Goal: Transaction & Acquisition: Purchase product/service

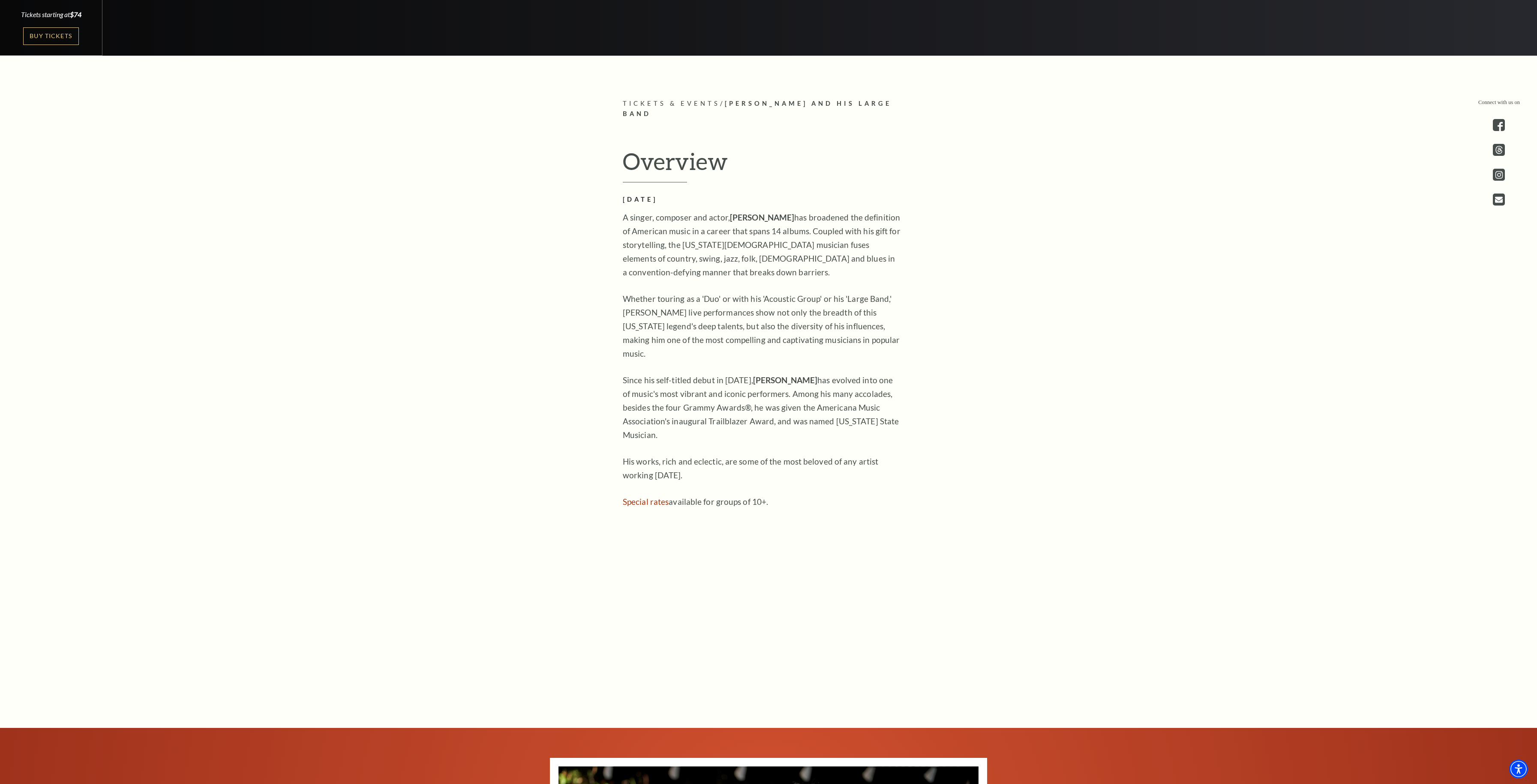
scroll to position [739, 0]
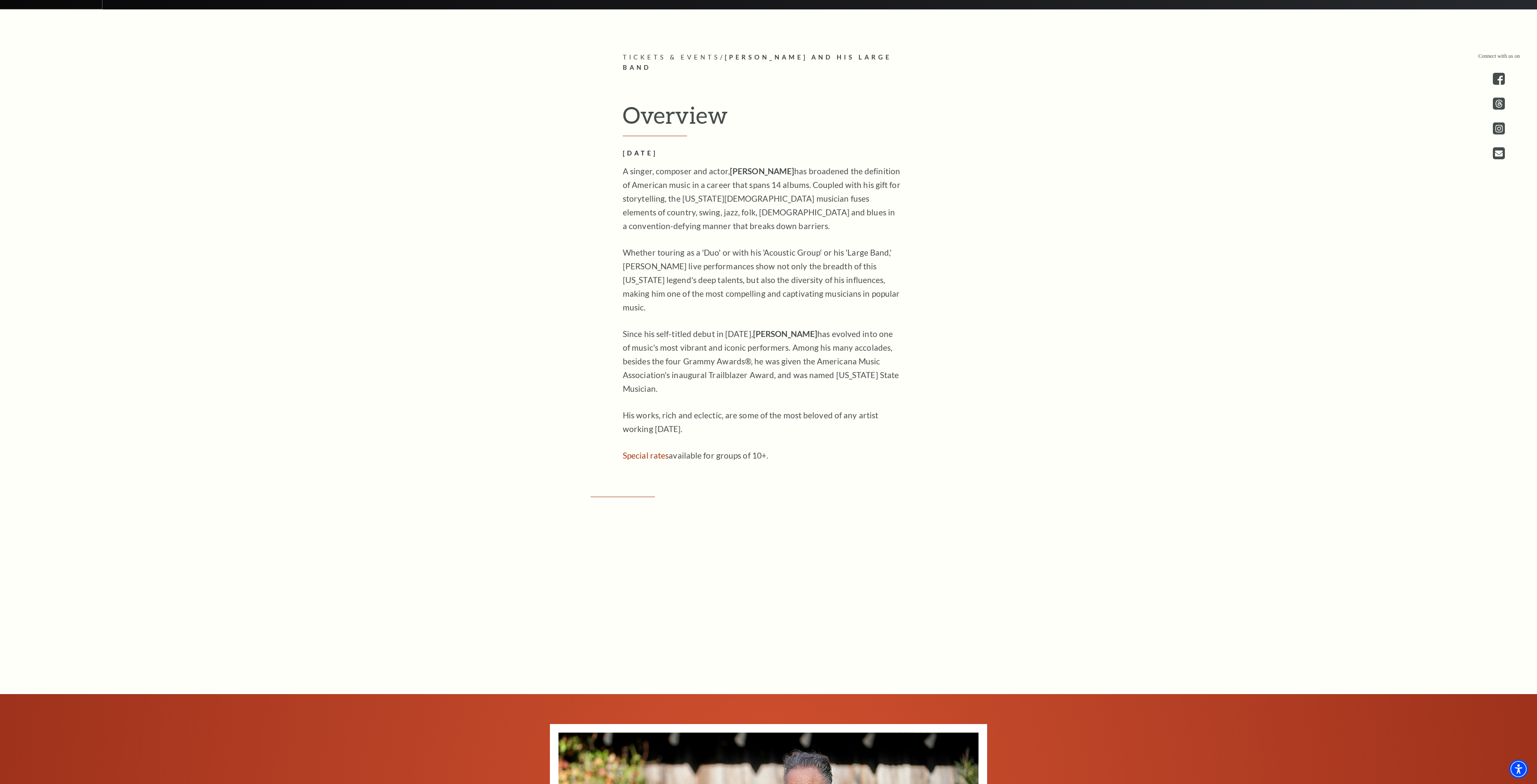
click at [756, 199] on p "A singer, composer and actor, Lyle Lovett has broadened the definition of Ameri…" at bounding box center [762, 198] width 279 height 68
copy p "A singer, composer and actor, Lyle Lovett"
click at [757, 273] on p "Whether touring as a 'Duo' or with his 'Acoustic Group' or his 'Large Band,' [P…" at bounding box center [762, 280] width 279 height 68
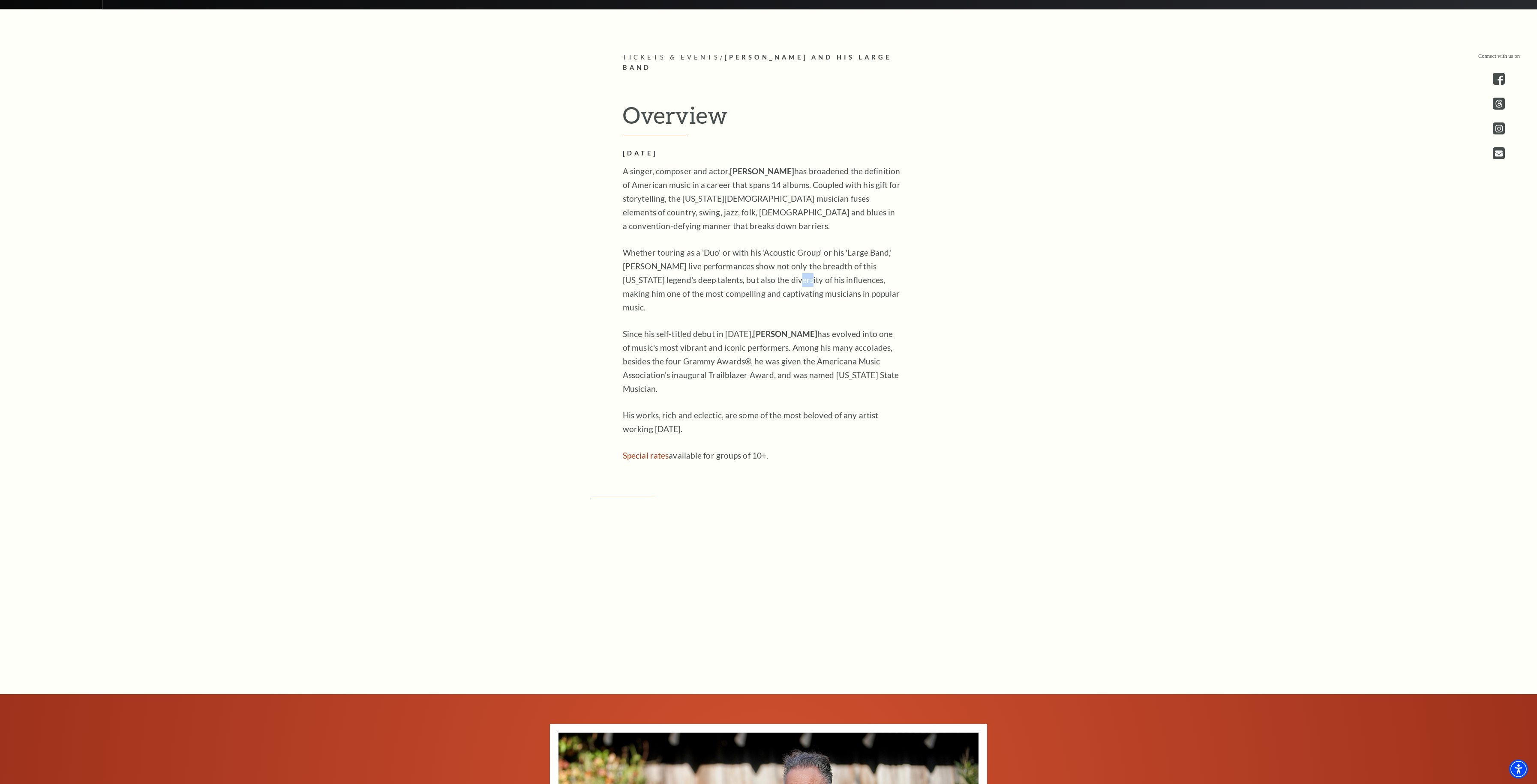
click at [757, 273] on p "Whether touring as a 'Duo' or with his 'Acoustic Group' or his 'Large Band,' [P…" at bounding box center [762, 280] width 279 height 68
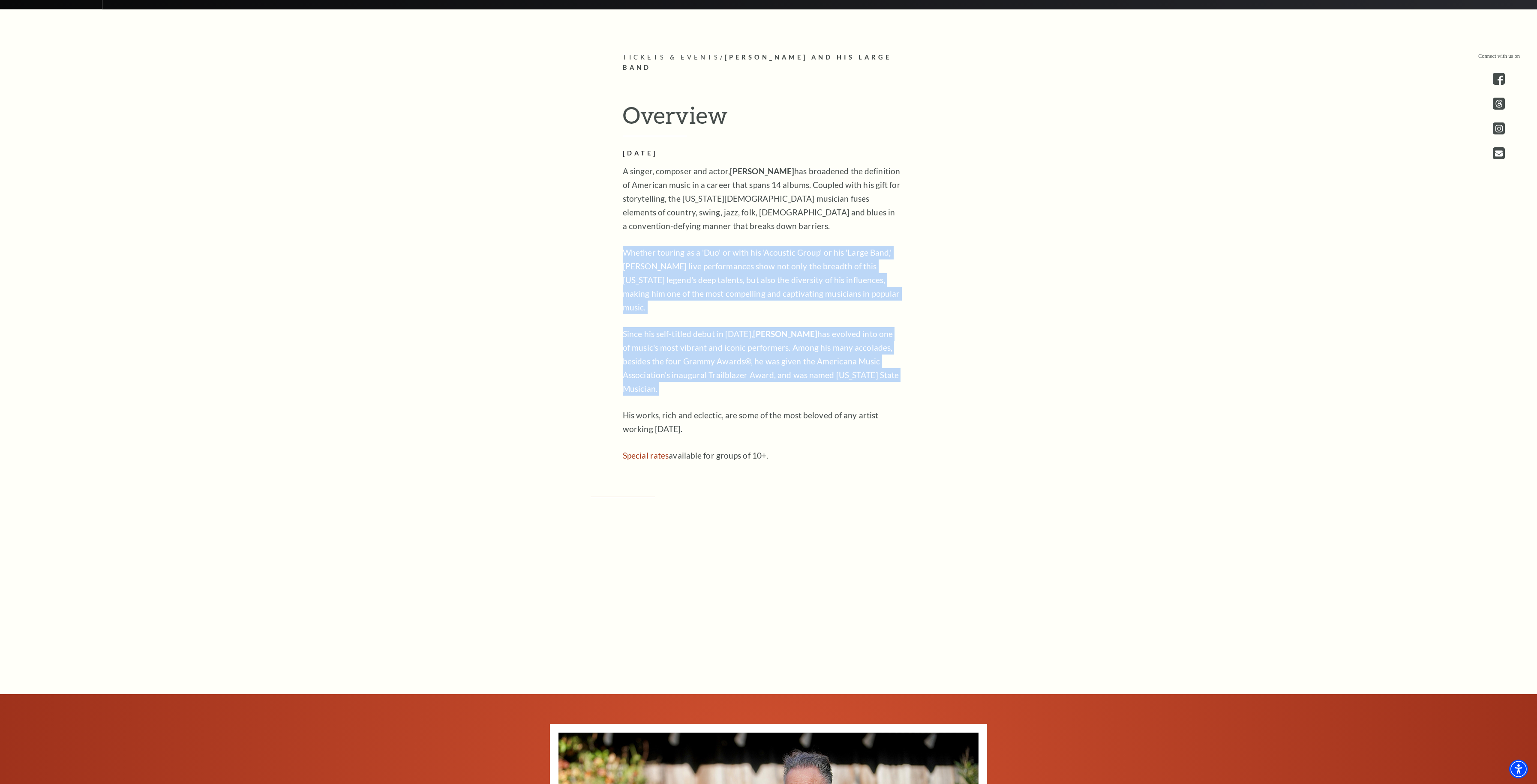
drag, startPoint x: 757, startPoint y: 273, endPoint x: 765, endPoint y: 382, distance: 109.3
click at [765, 383] on div "OCTOBER 17, 2025 A singer, composer and actor, Lyle Lovett has broadened the de…" at bounding box center [762, 305] width 279 height 314
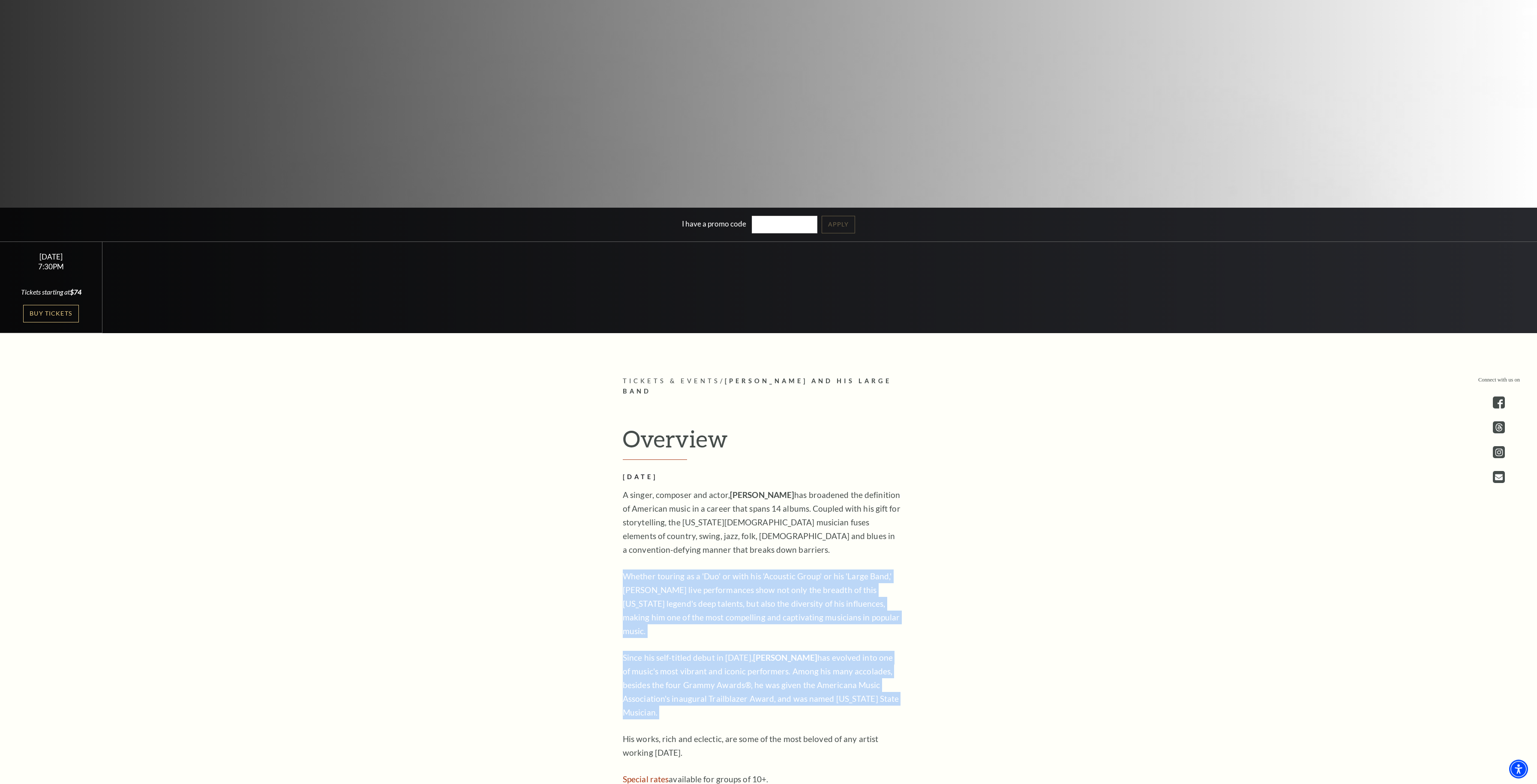
scroll to position [533, 0]
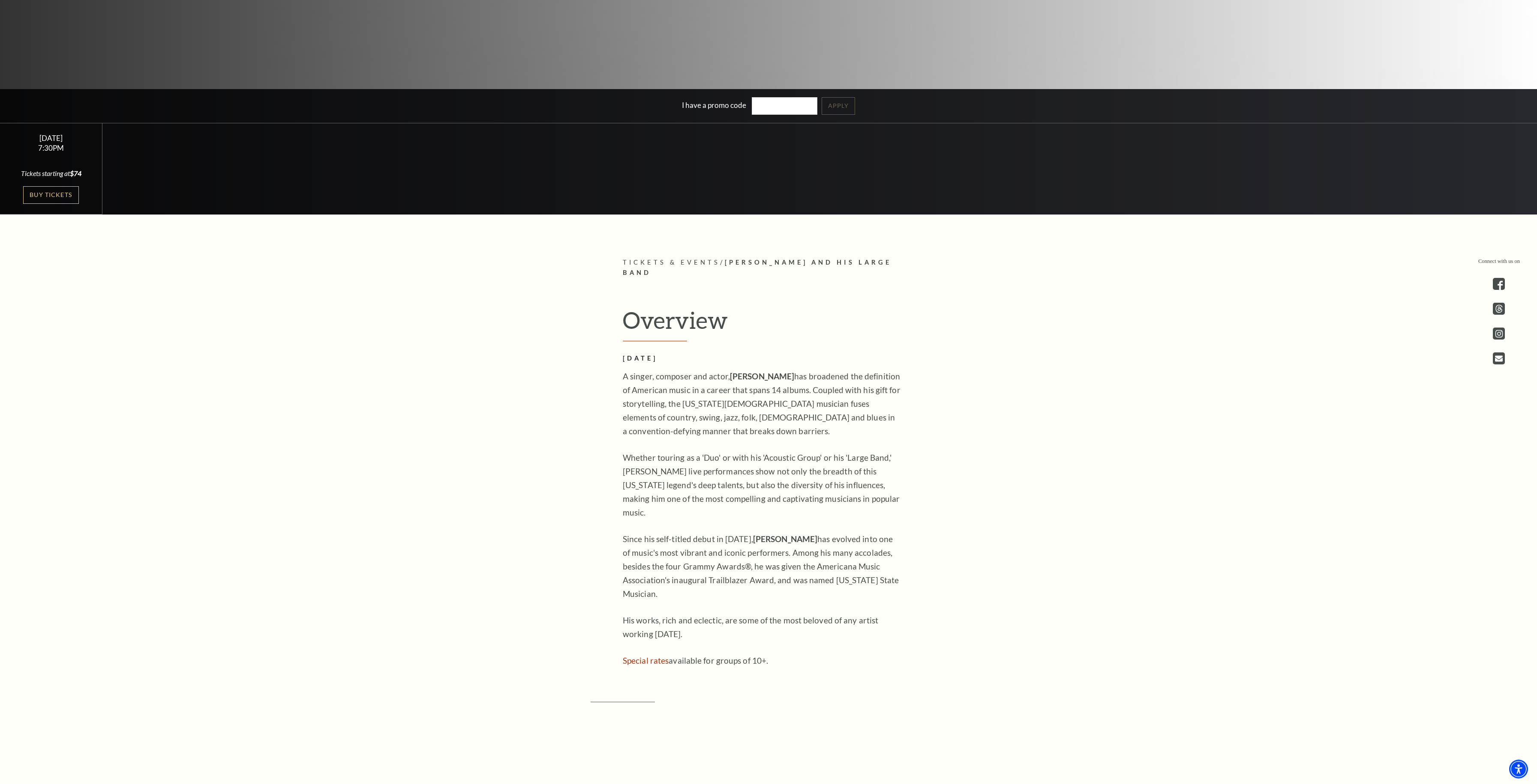
click at [762, 260] on span "[PERSON_NAME] and his Large Band" at bounding box center [757, 267] width 269 height 18
copy p "Tickets & Events /"
click at [699, 246] on div "Search Performing Arts Fort Worth Presents Lyle Lovett and his Large Band Part …" at bounding box center [768, 514] width 1537 height 2104
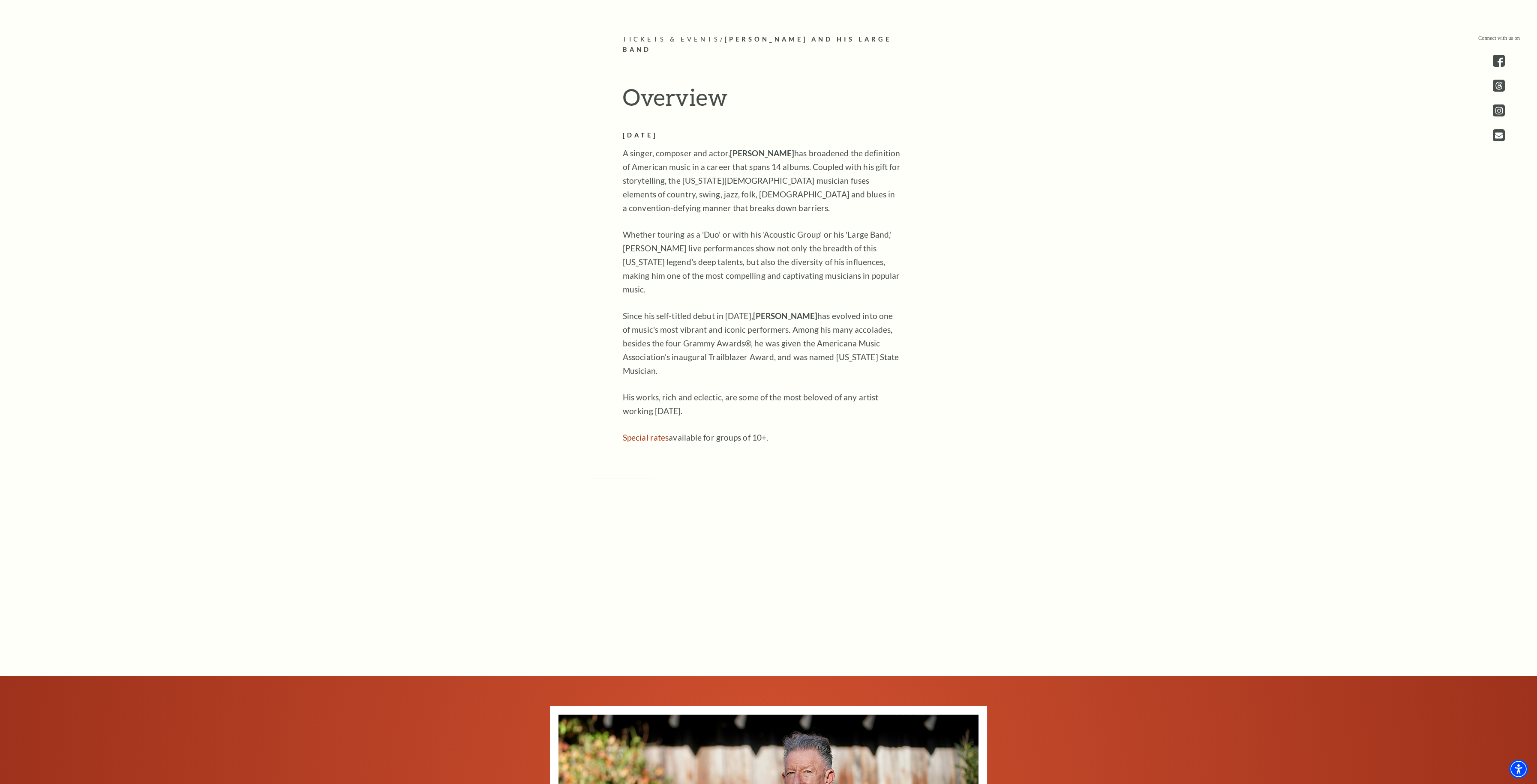
scroll to position [778, 0]
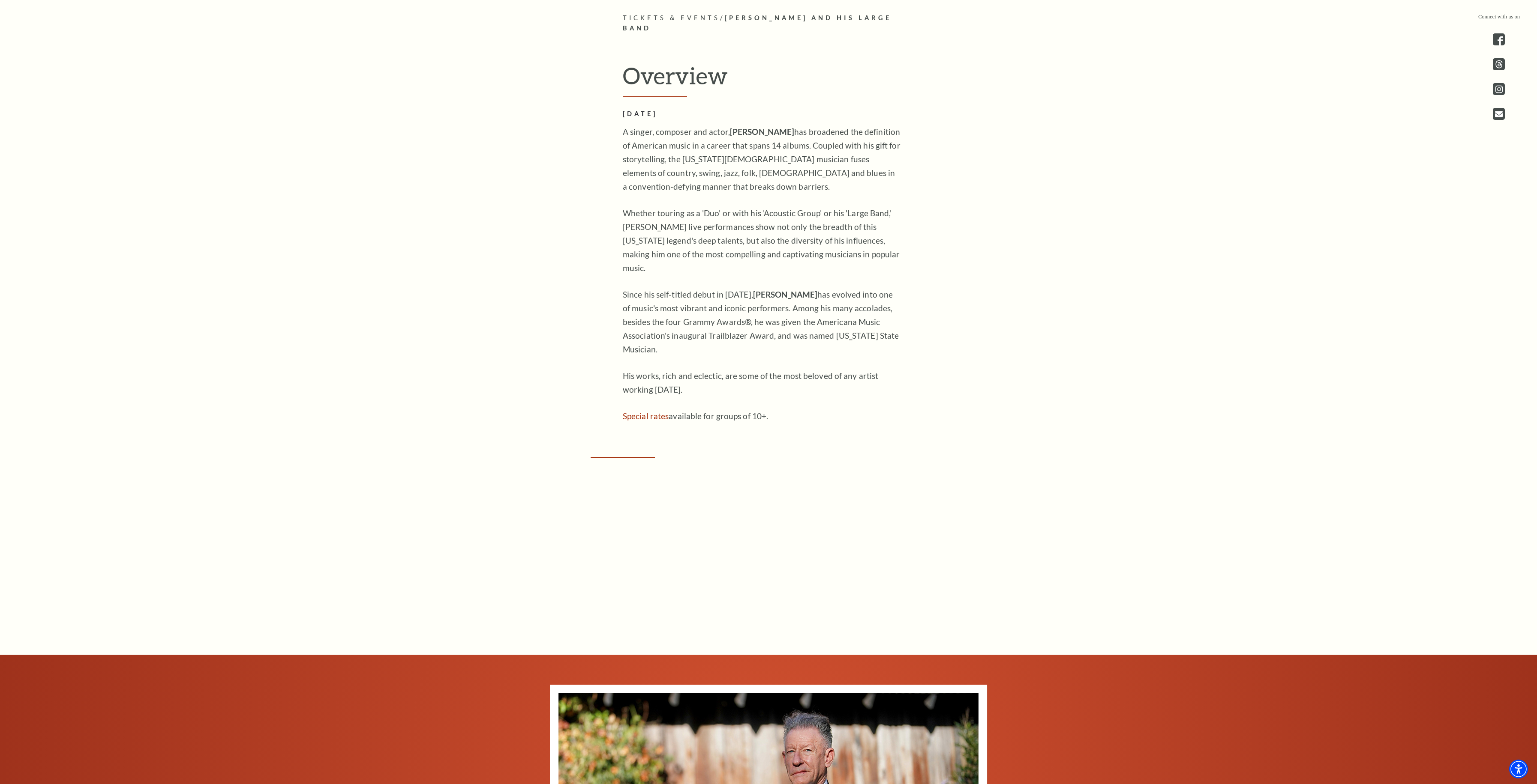
click at [668, 151] on p "A singer, composer and actor, Lyle Lovett has broadened the definition of Ameri…" at bounding box center [762, 159] width 279 height 68
drag, startPoint x: 668, startPoint y: 151, endPoint x: 665, endPoint y: 147, distance: 5.0
click at [666, 149] on p "A singer, composer and actor, Lyle Lovett has broadened the definition of Ameri…" at bounding box center [762, 159] width 279 height 68
copy p "A singer, composer and actor, Lyle Lovett"
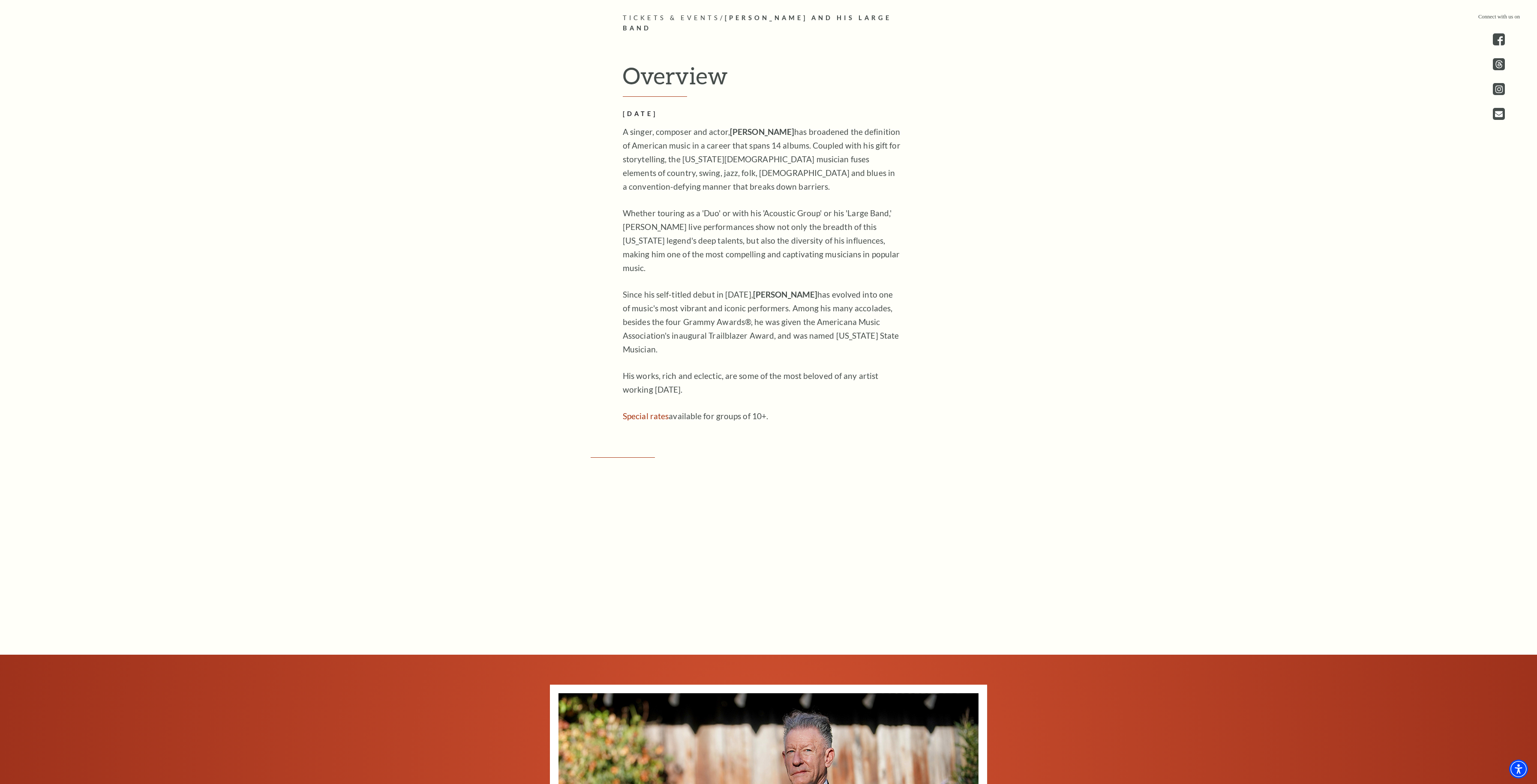
click at [681, 109] on h2 "[DATE]" at bounding box center [762, 113] width 279 height 11
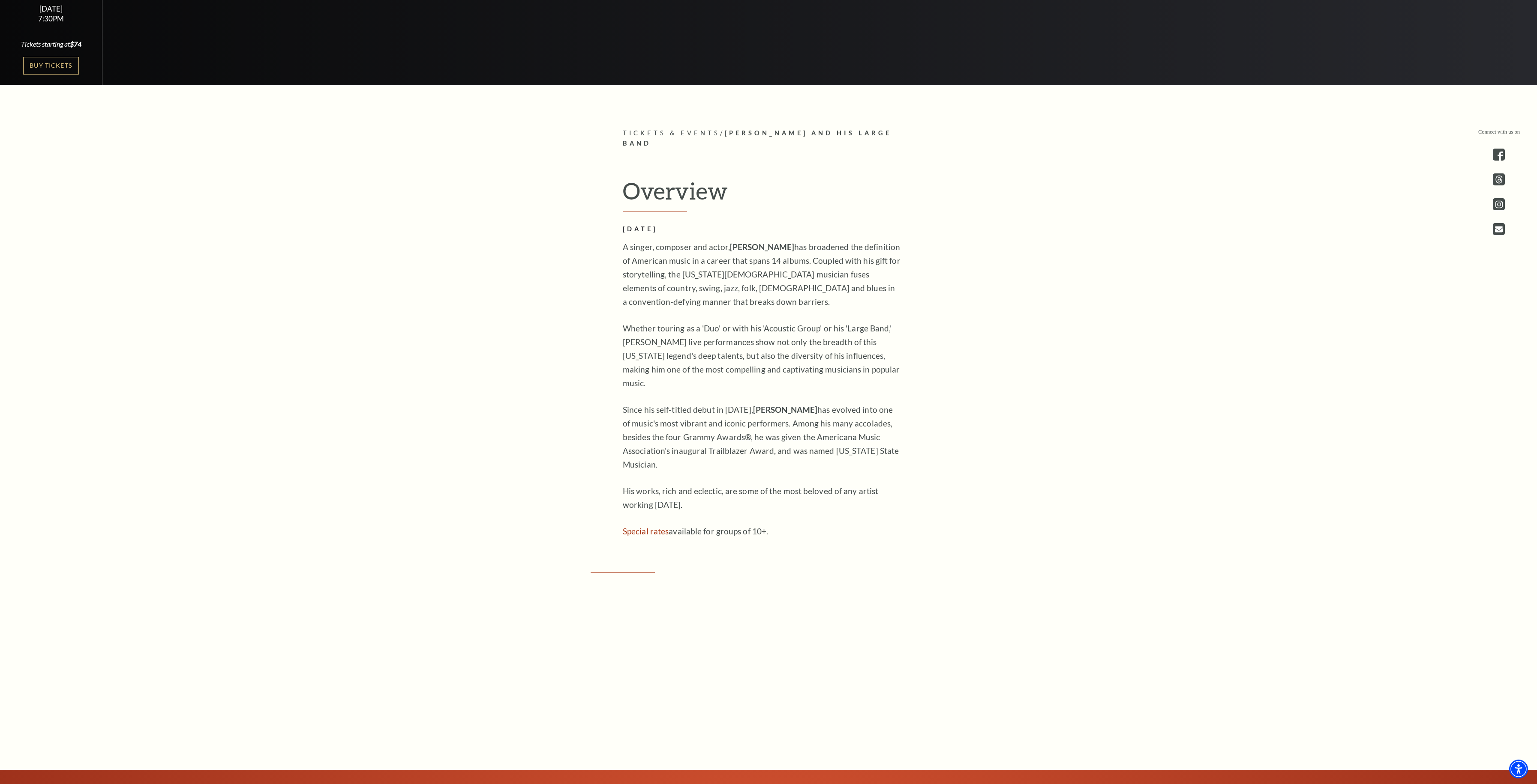
scroll to position [659, 0]
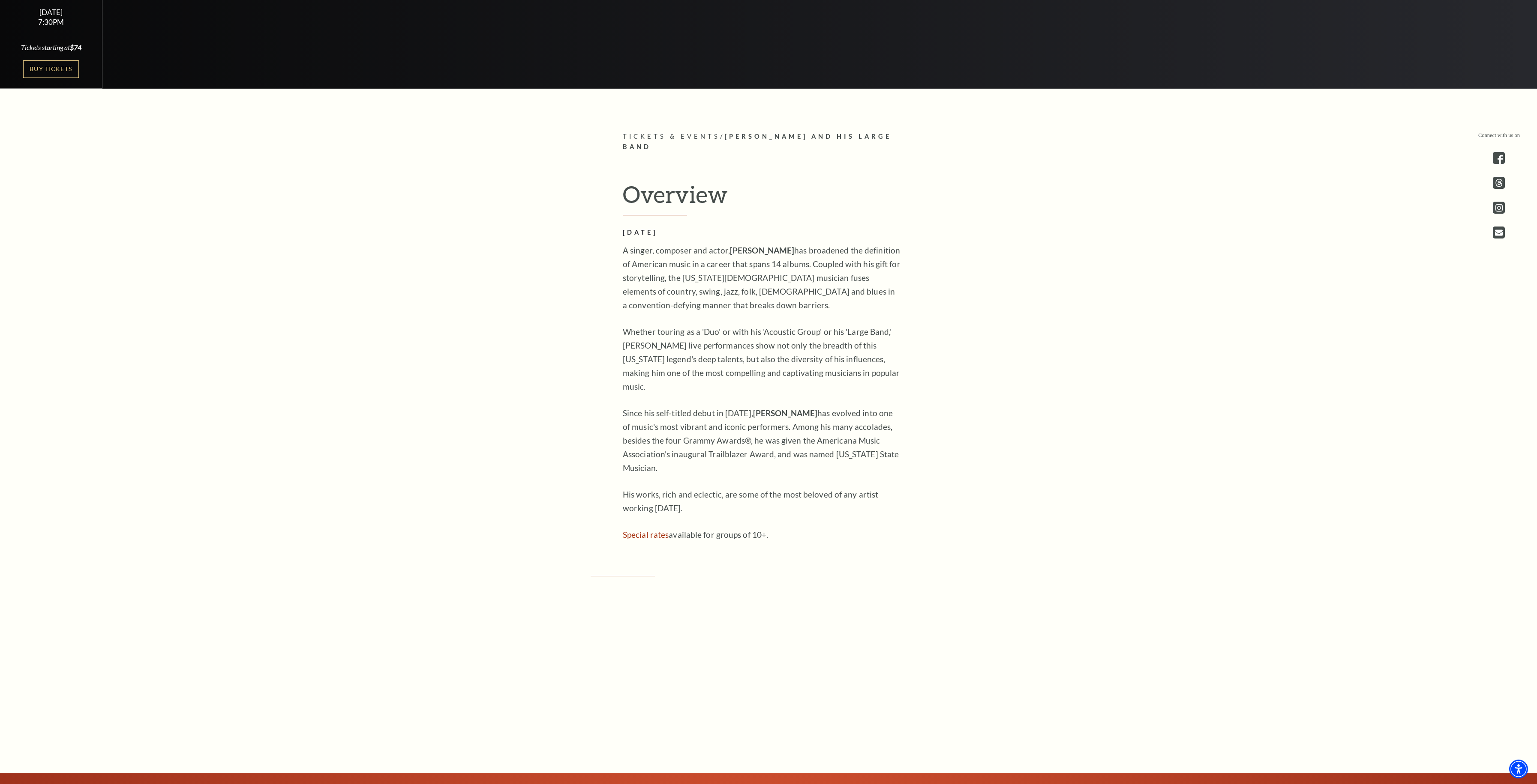
click at [699, 135] on span "Tickets & Events" at bounding box center [671, 136] width 97 height 8
click at [698, 135] on span "Tickets & Events" at bounding box center [671, 136] width 97 height 8
copy p "Tickets & Events /"
click at [640, 143] on div "Connect with us on Tickets & Events / Lyle Lovett and his Large Band Overview O…" at bounding box center [768, 656] width 1537 height 1050
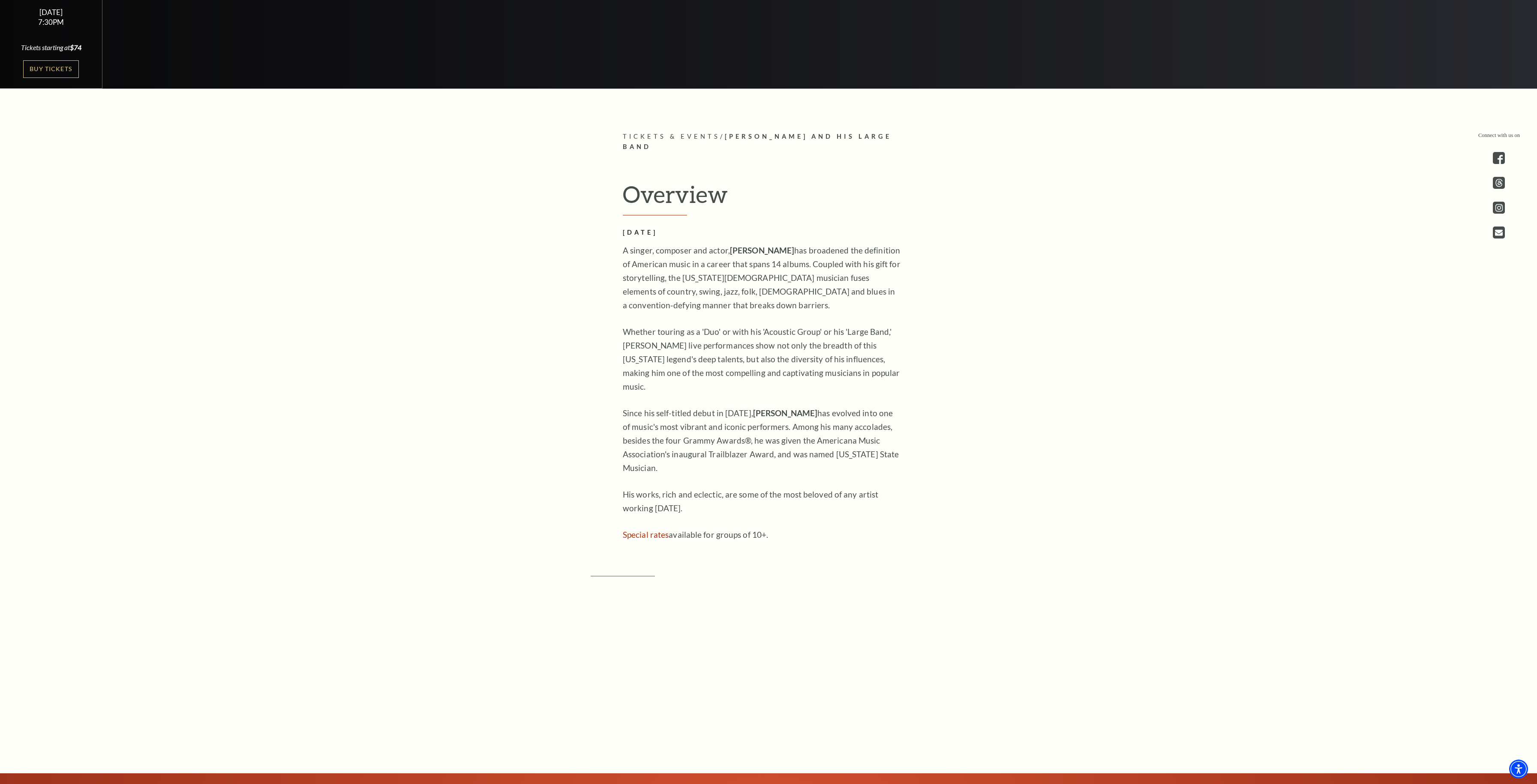
click at [639, 137] on span "Tickets & Events" at bounding box center [671, 136] width 97 height 8
click at [63, 67] on link "Buy Tickets" at bounding box center [51, 69] width 56 height 17
click at [50, 75] on link "Buy Tickets" at bounding box center [51, 69] width 56 height 17
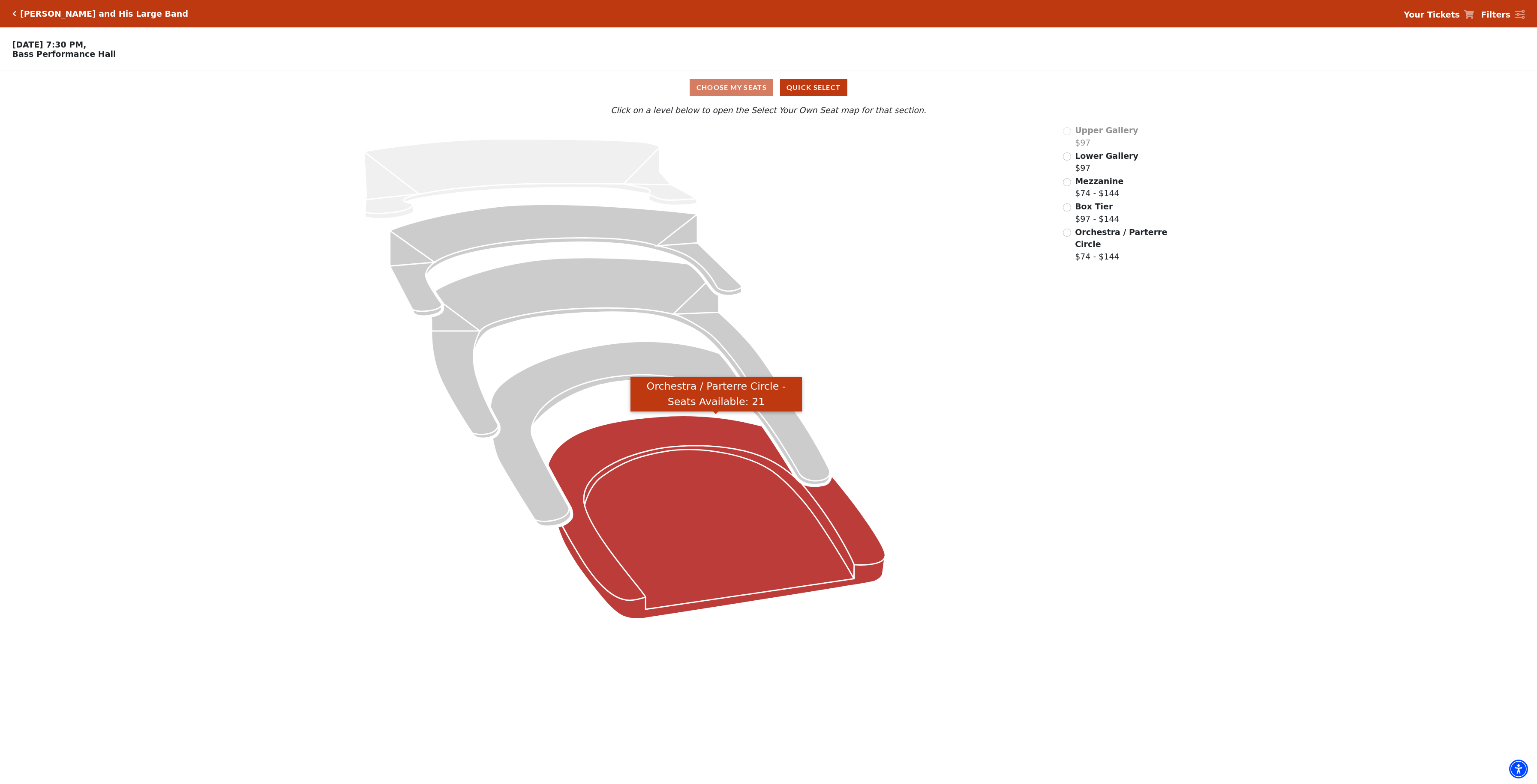
click at [720, 502] on icon "Orchestra / Parterre Circle - Seats Available: 21" at bounding box center [716, 518] width 337 height 204
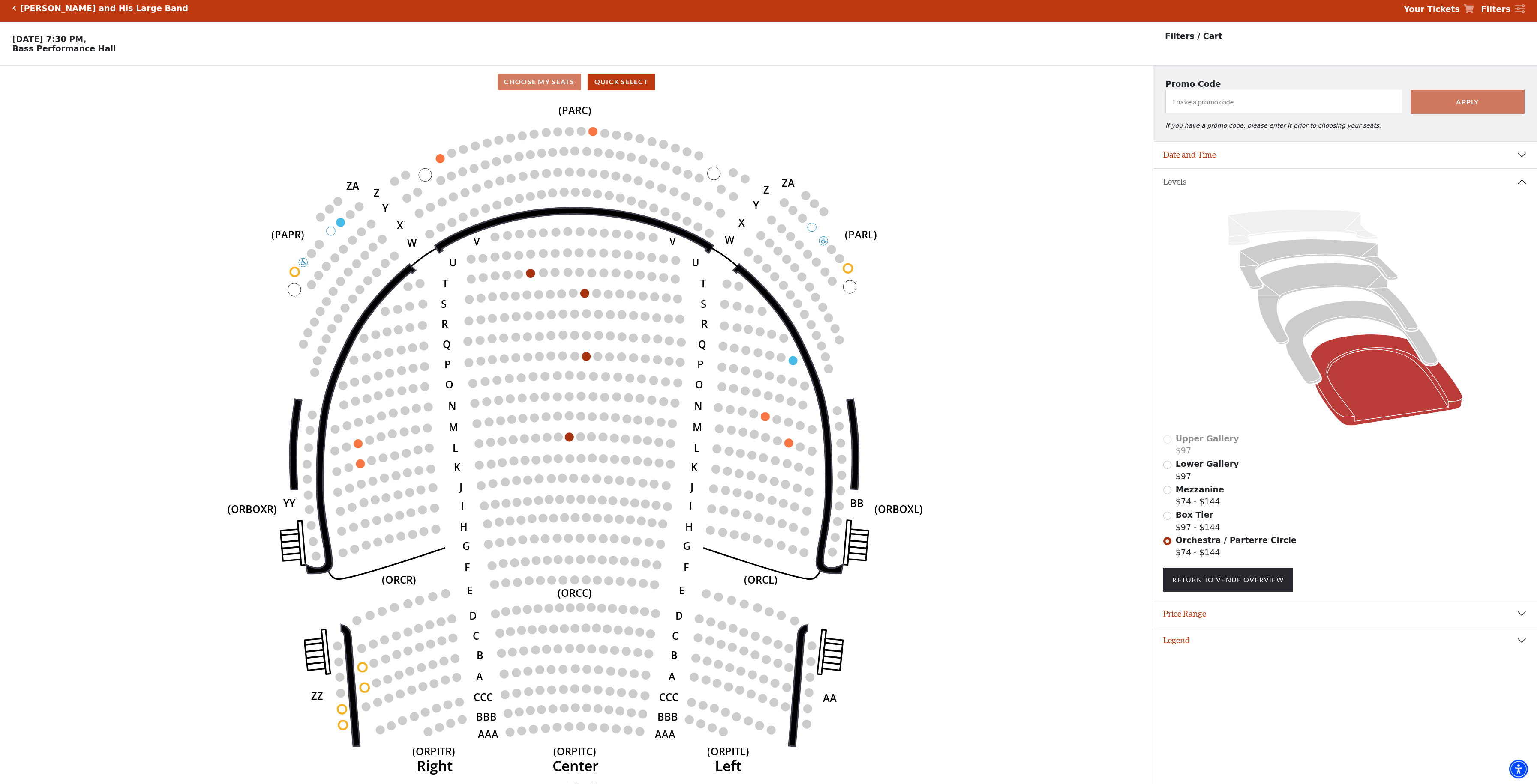
scroll to position [19, 0]
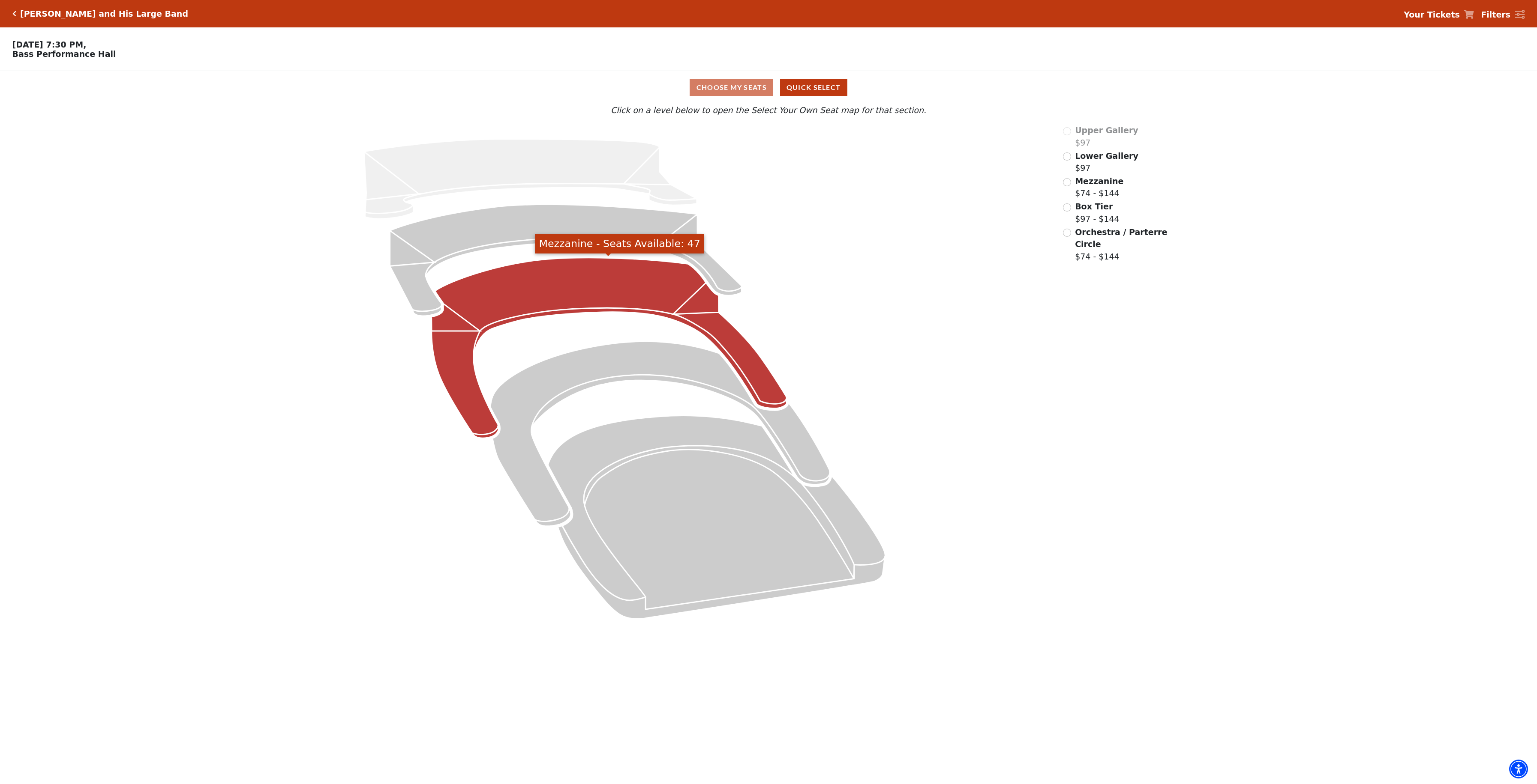
click at [609, 292] on icon "Mezzanine - Seats Available: 47" at bounding box center [608, 348] width 356 height 181
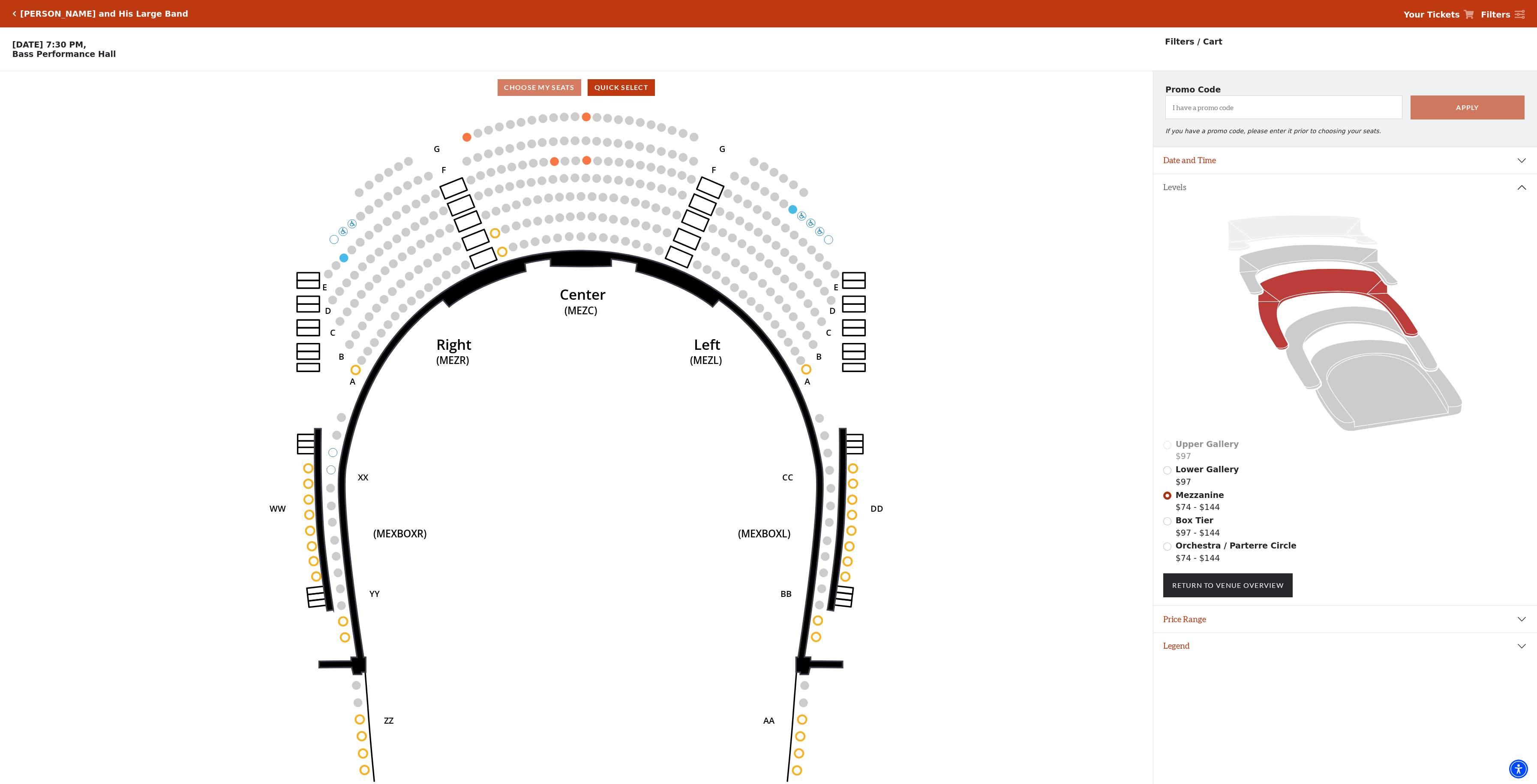
click at [19, 16] on div "[PERSON_NAME] and His Large Band" at bounding box center [102, 13] width 172 height 10
click at [13, 14] on icon "Click here to go back to filters" at bounding box center [14, 13] width 4 height 6
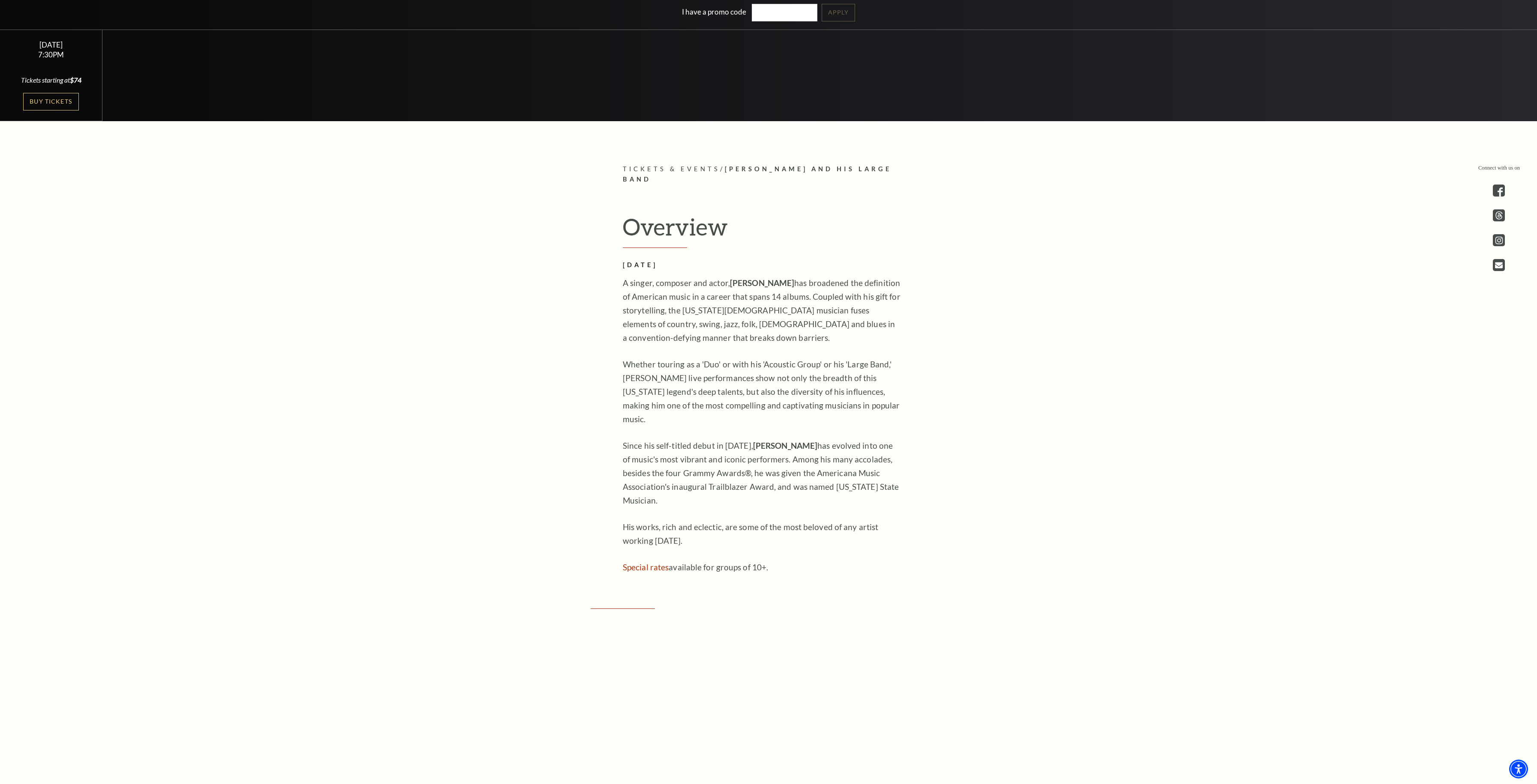
scroll to position [627, 0]
click at [32, 106] on link "Buy Tickets" at bounding box center [51, 101] width 56 height 17
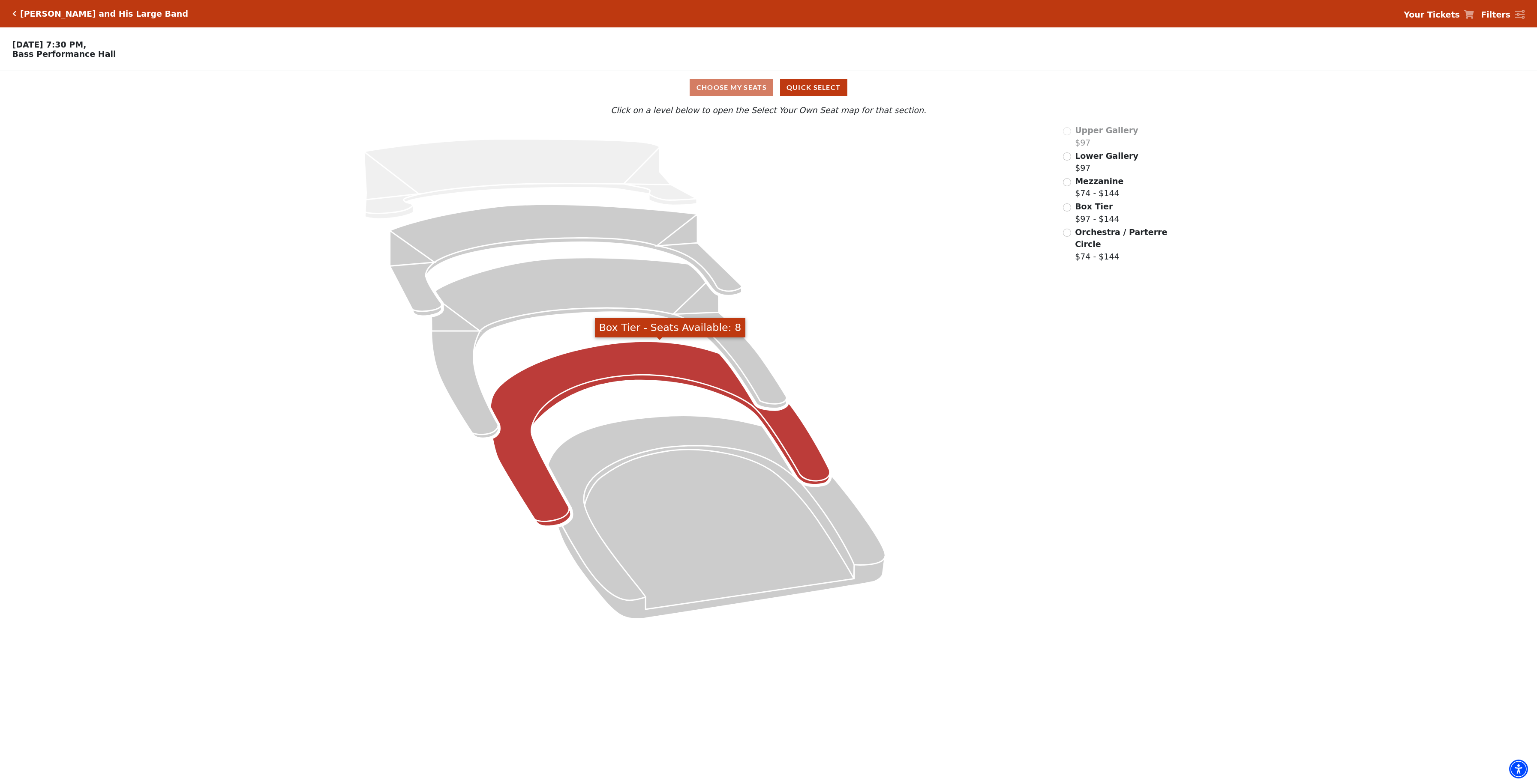
click at [797, 457] on icon "Box Tier - Seats Available: 8" at bounding box center [659, 434] width 339 height 185
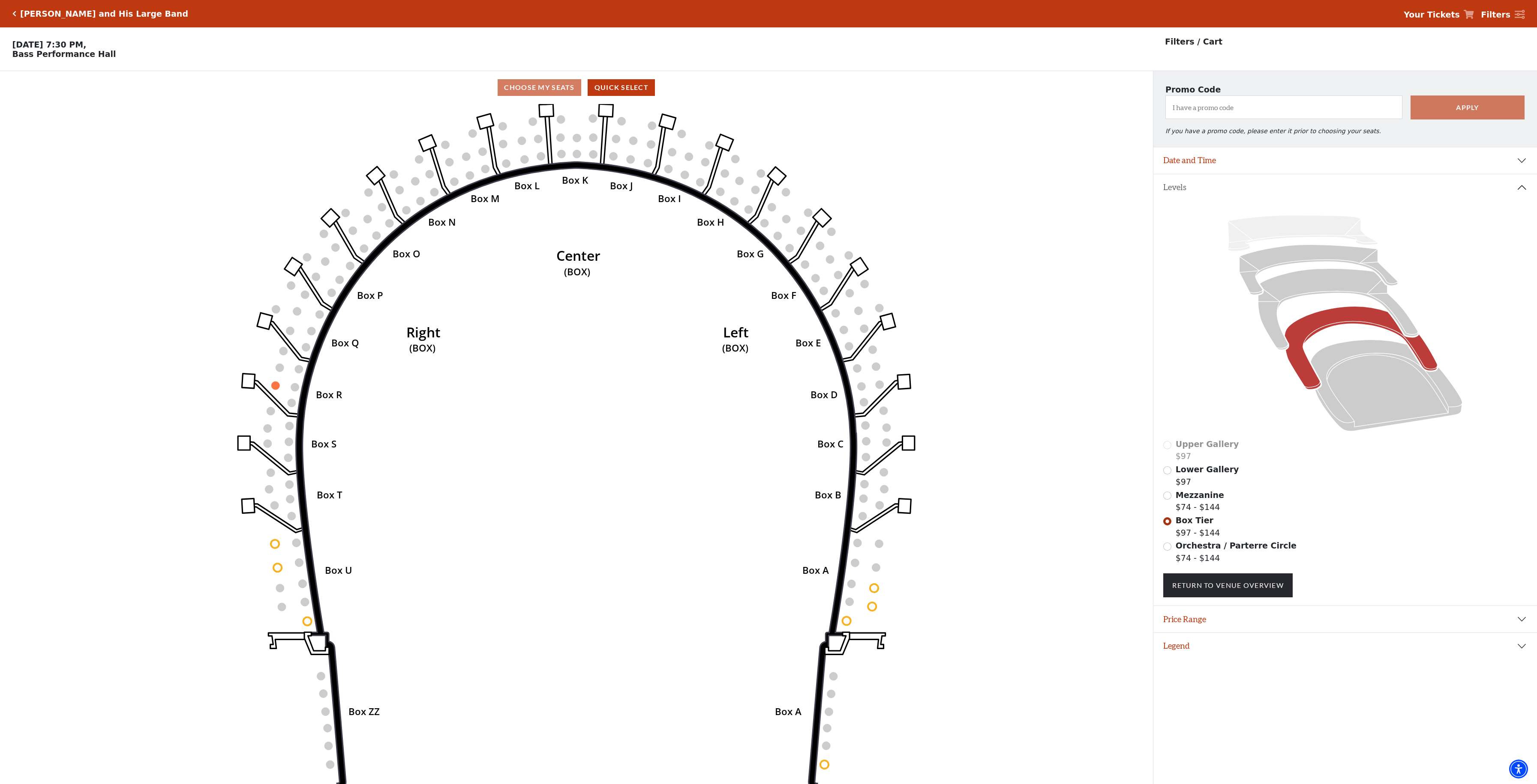
scroll to position [19, 0]
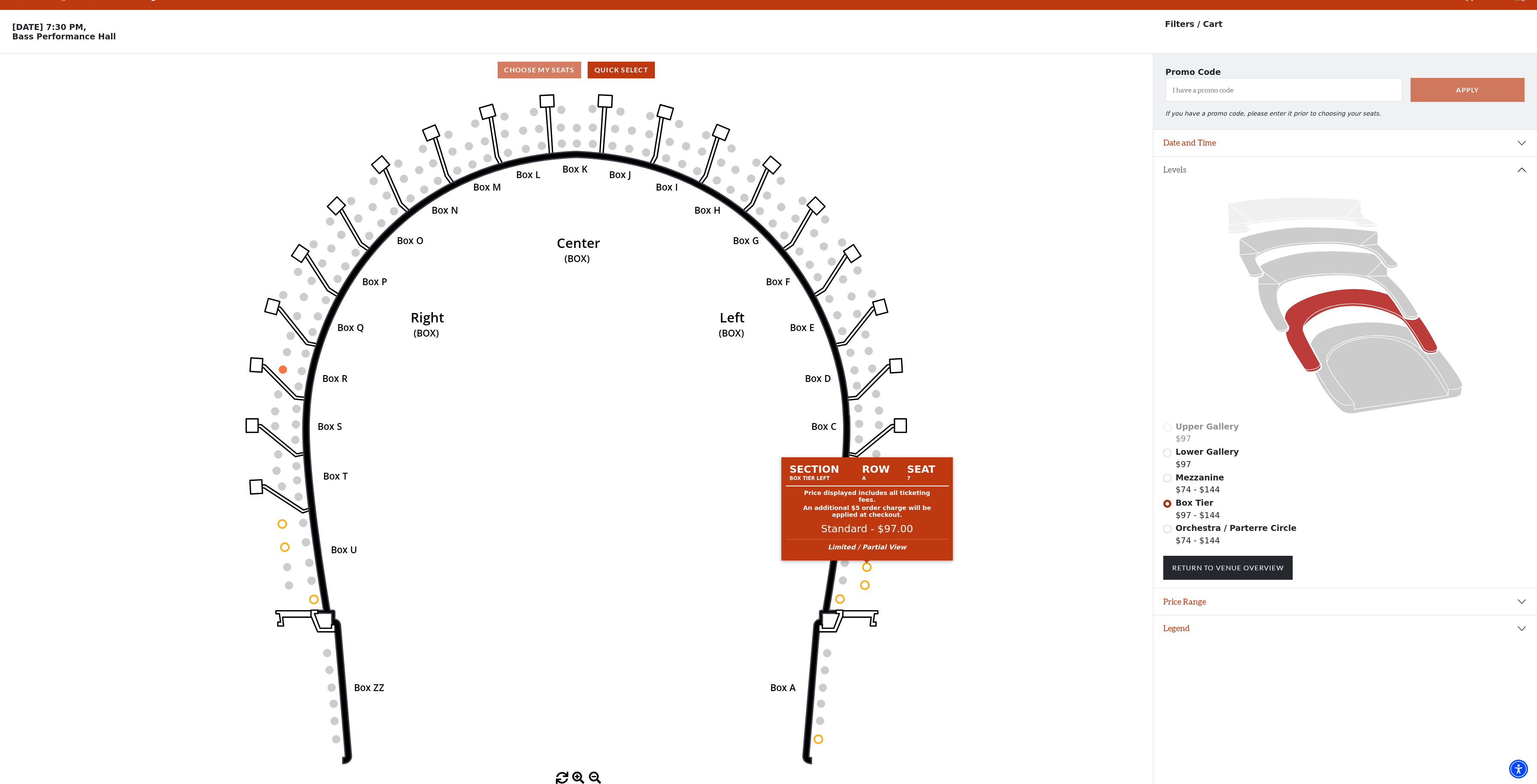
click at [868, 567] on circle at bounding box center [867, 567] width 8 height 8
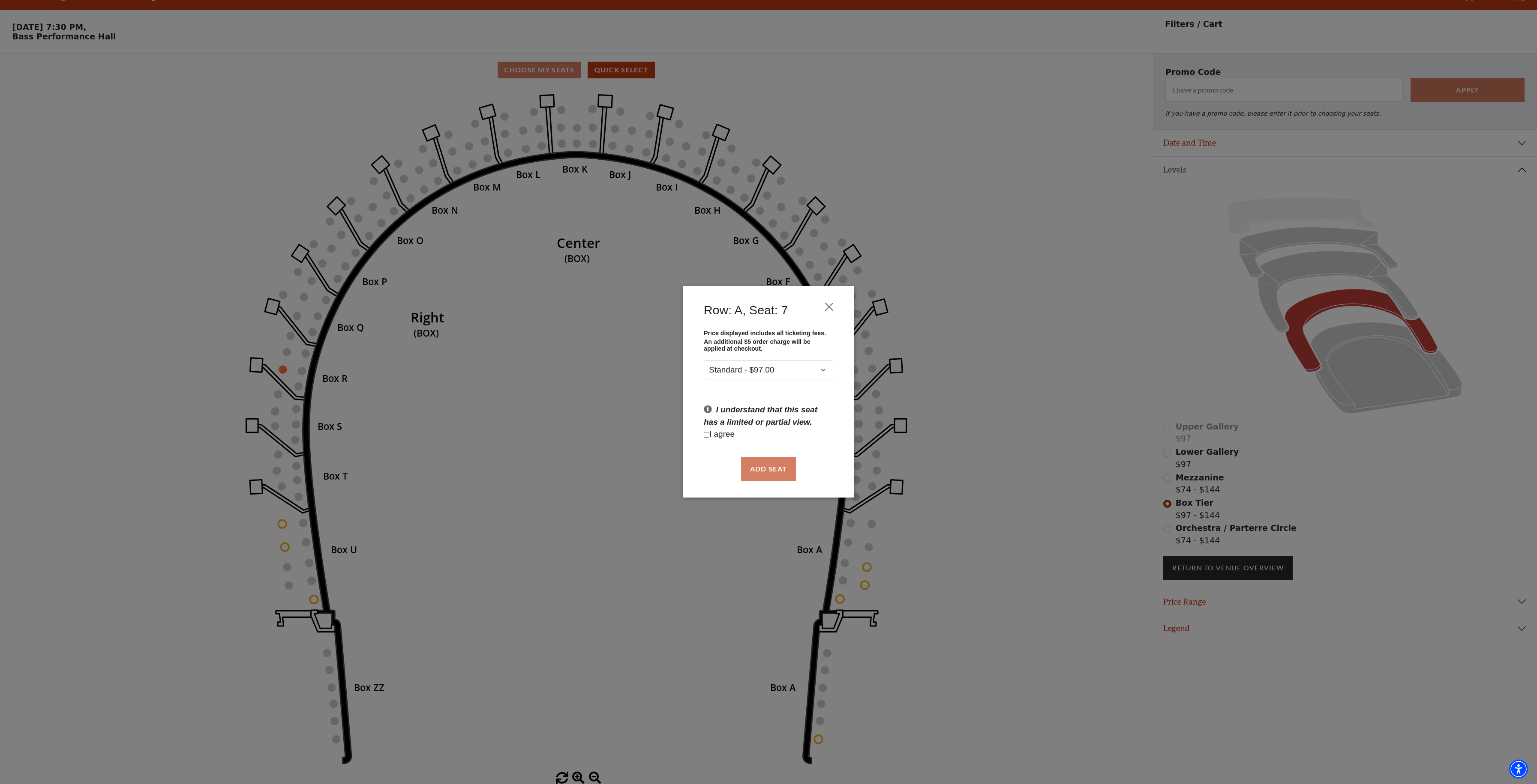
click at [756, 335] on p "Price displayed includes all ticketing fees." at bounding box center [768, 332] width 130 height 7
click at [763, 340] on p "An additional $5 order charge will be applied at checkout." at bounding box center [768, 346] width 130 height 13
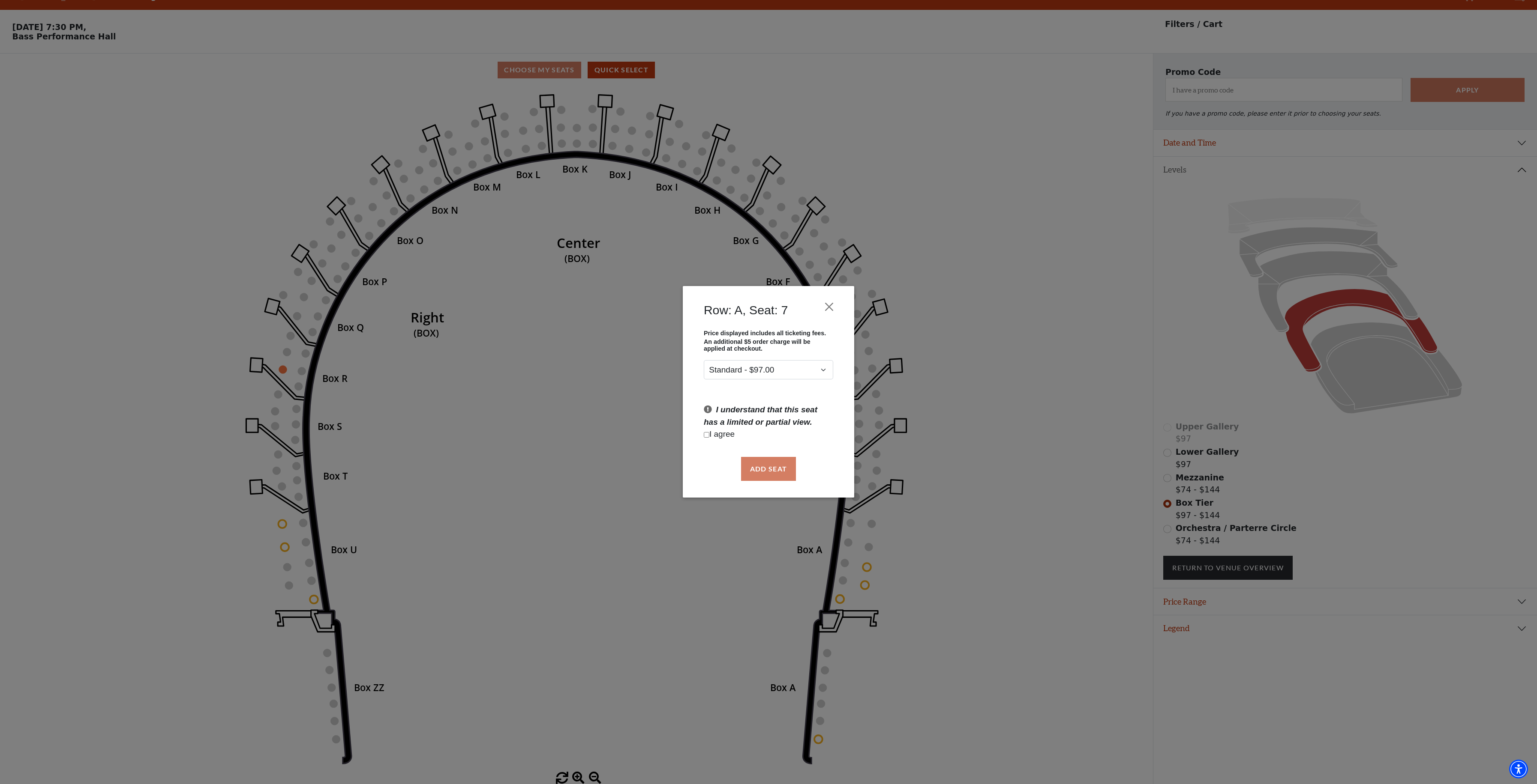
drag, startPoint x: 763, startPoint y: 340, endPoint x: 764, endPoint y: 348, distance: 8.1
click at [764, 348] on p "An additional $5 order charge will be applied at checkout." at bounding box center [768, 346] width 130 height 13
click option "Standard - $97.00" at bounding box center [0, 0] width 0 height 0
click at [759, 409] on p "I understand that this seat has a limited or partial view." at bounding box center [768, 416] width 130 height 24
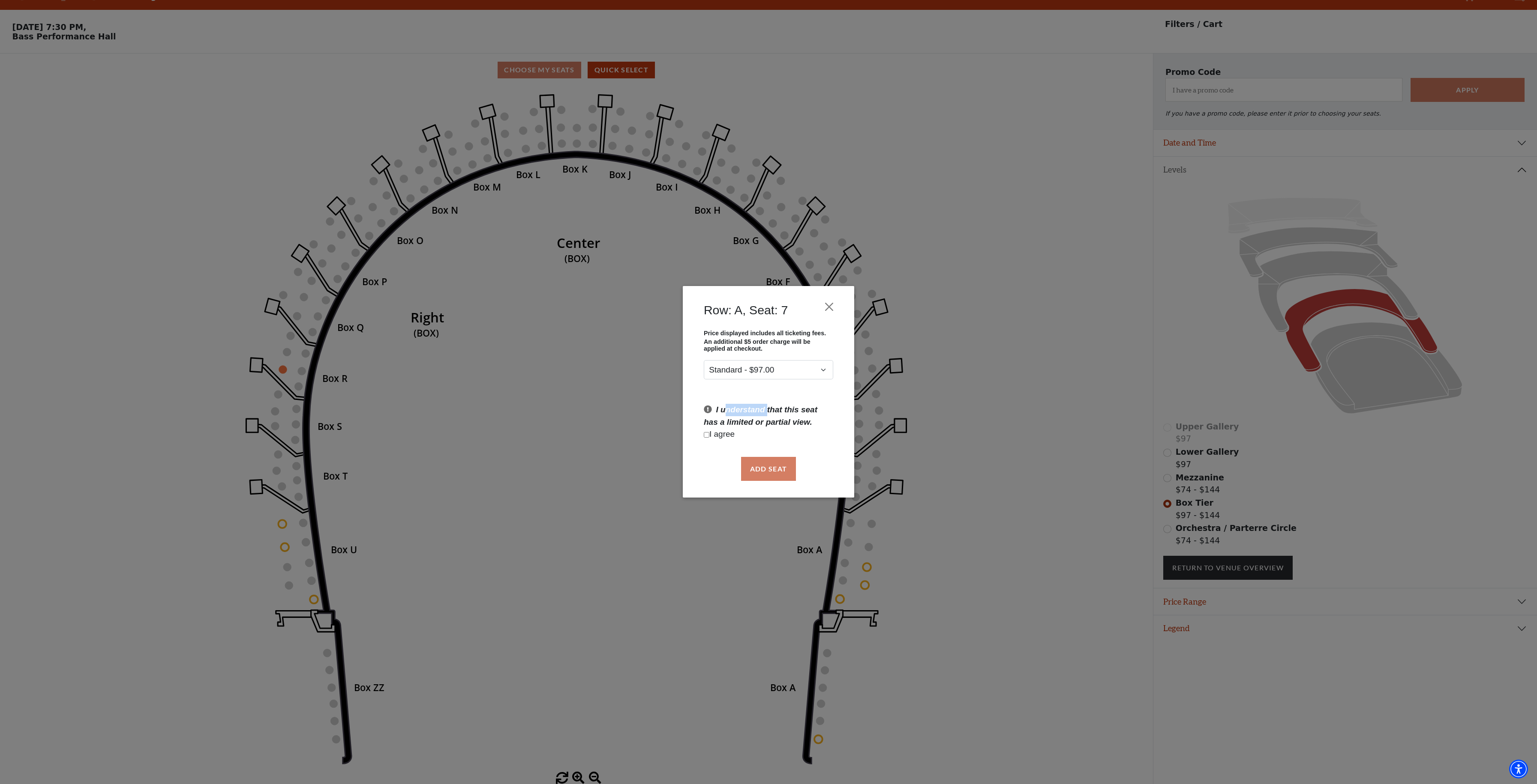
click at [759, 409] on p "I understand that this seat has a limited or partial view." at bounding box center [768, 416] width 130 height 24
copy icon
click at [761, 407] on p "I understand that this seat has a limited or partial view." at bounding box center [768, 416] width 130 height 24
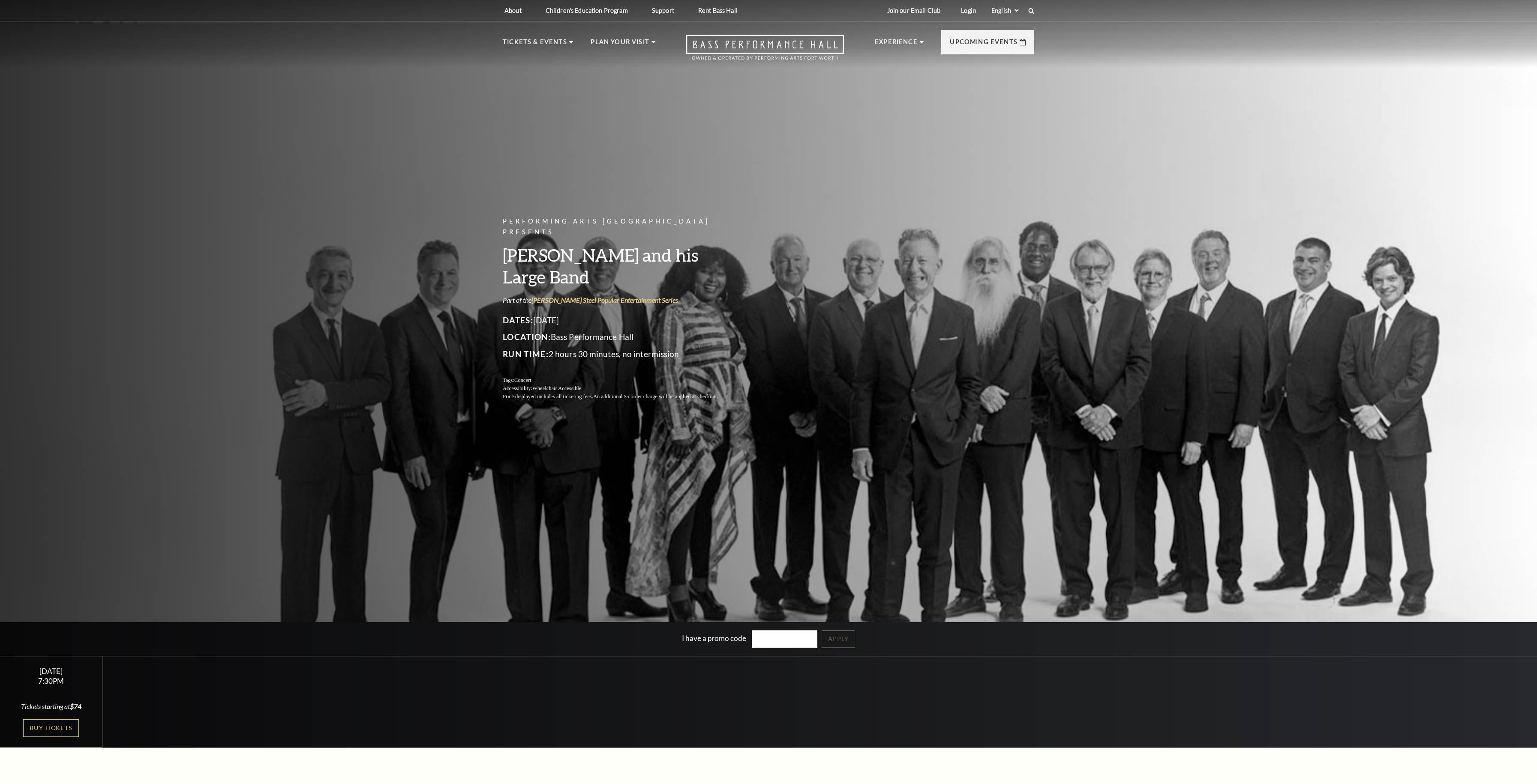
scroll to position [627, 0]
